Goal: Task Accomplishment & Management: Use online tool/utility

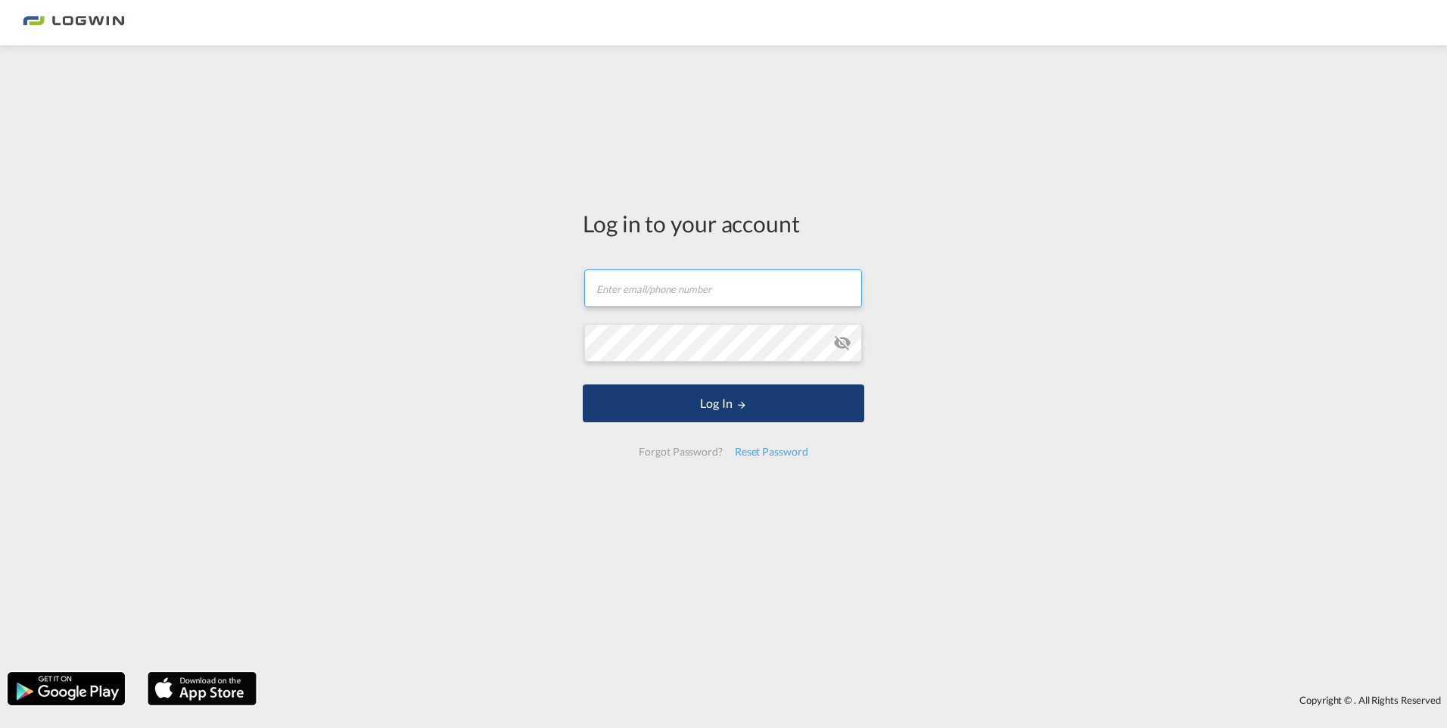
type input "[PERSON_NAME][EMAIL_ADDRESS][DOMAIN_NAME]"
drag, startPoint x: 675, startPoint y: 391, endPoint x: 667, endPoint y: 384, distance: 10.8
click at [675, 391] on button "Log In" at bounding box center [724, 404] width 282 height 38
